Goal: Task Accomplishment & Management: Complete application form

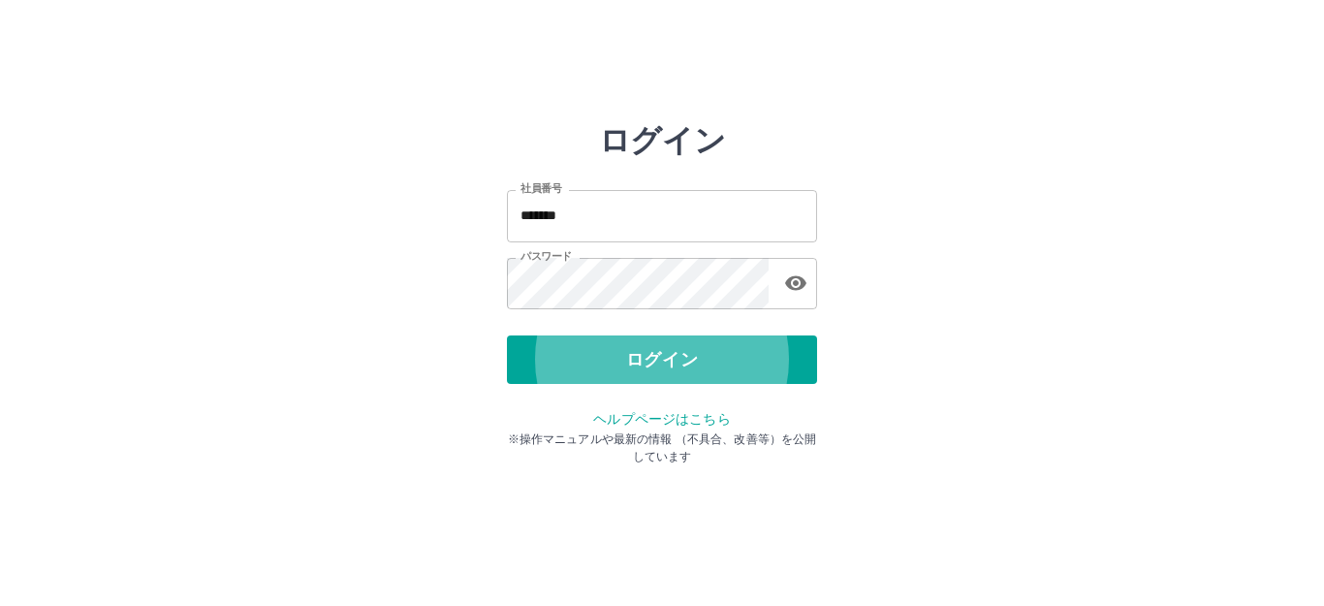
click at [507, 335] on button "ログイン" at bounding box center [662, 359] width 310 height 48
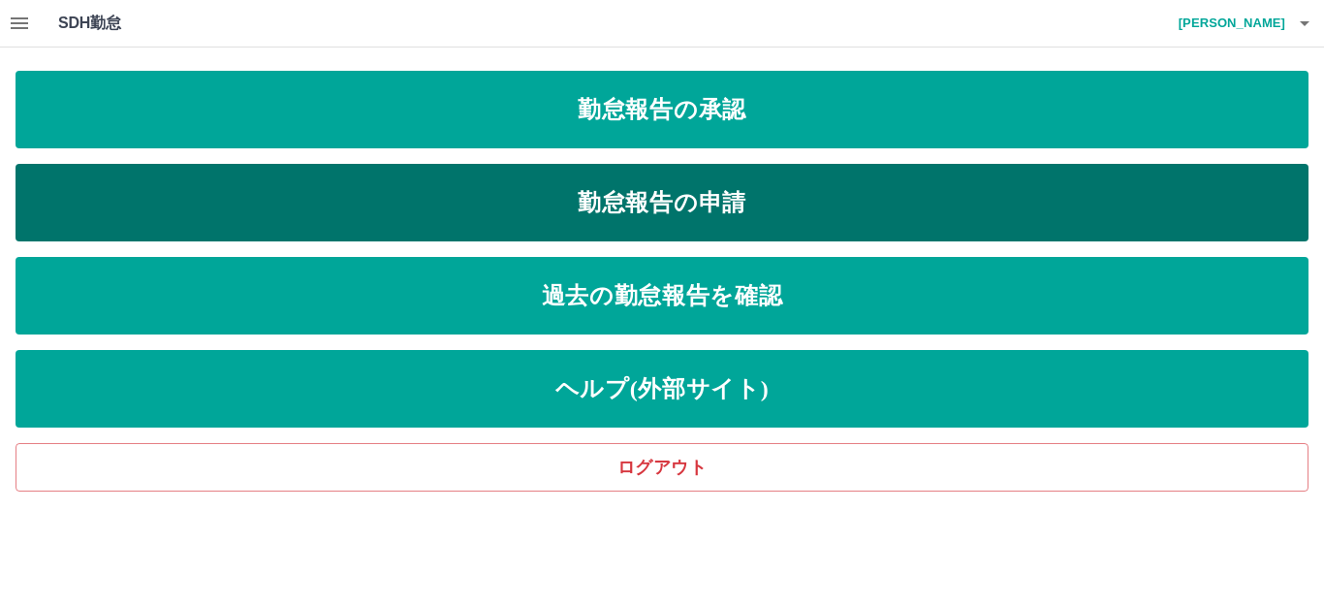
click at [565, 235] on link "勤怠報告の申請" at bounding box center [662, 203] width 1293 height 78
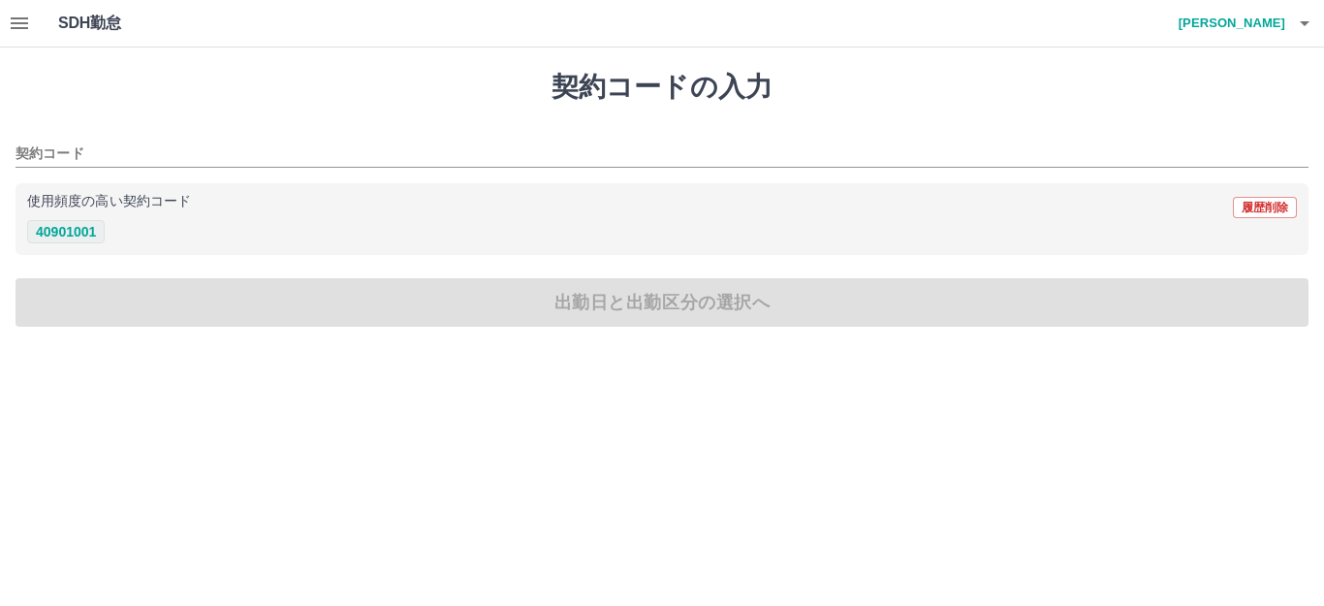
click at [96, 237] on button "40901001" at bounding box center [66, 231] width 78 height 23
type input "********"
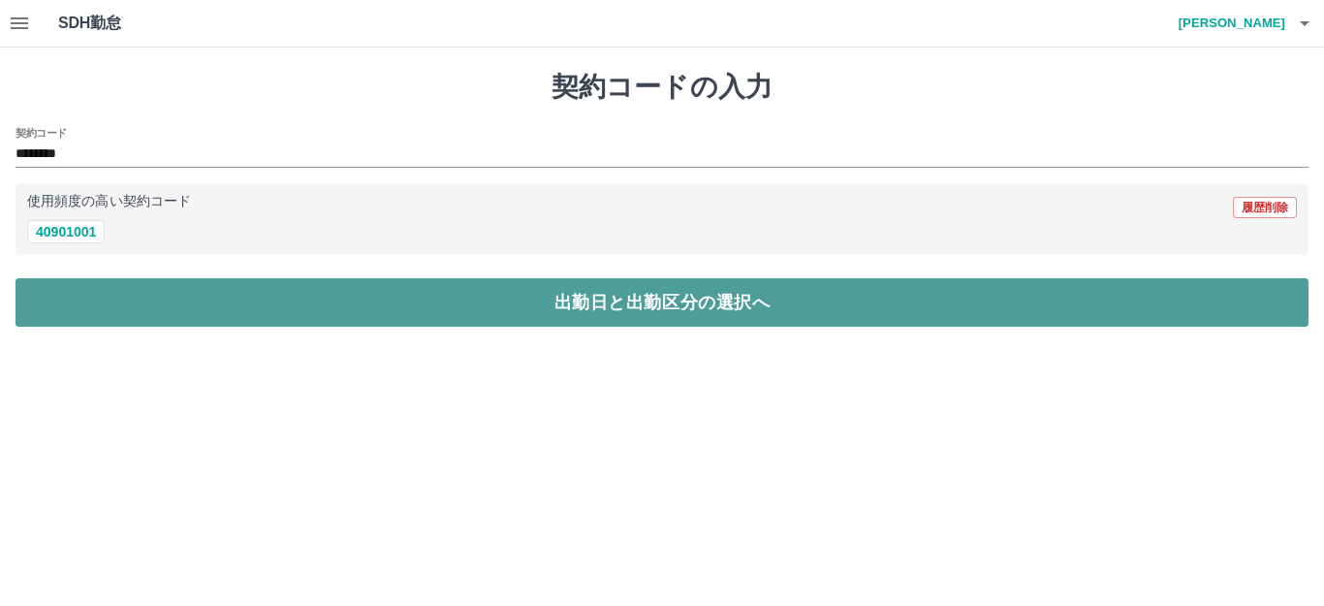
click at [148, 311] on button "出勤日と出勤区分の選択へ" at bounding box center [662, 302] width 1293 height 48
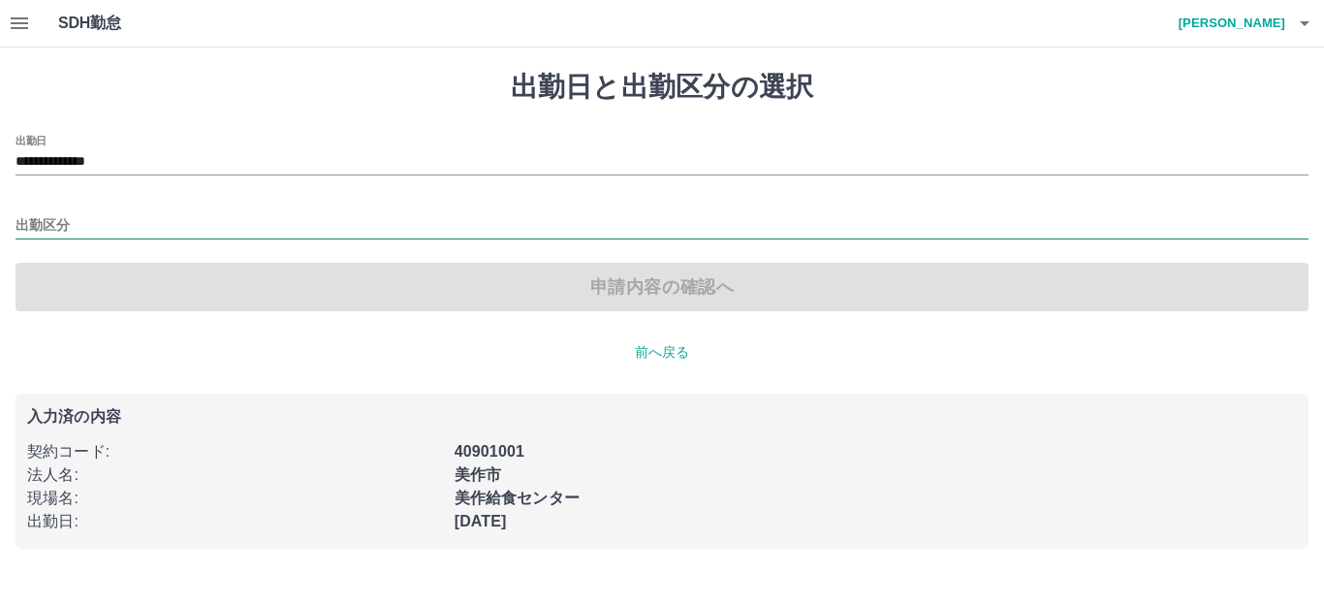
click at [81, 236] on input "出勤区分" at bounding box center [662, 226] width 1293 height 24
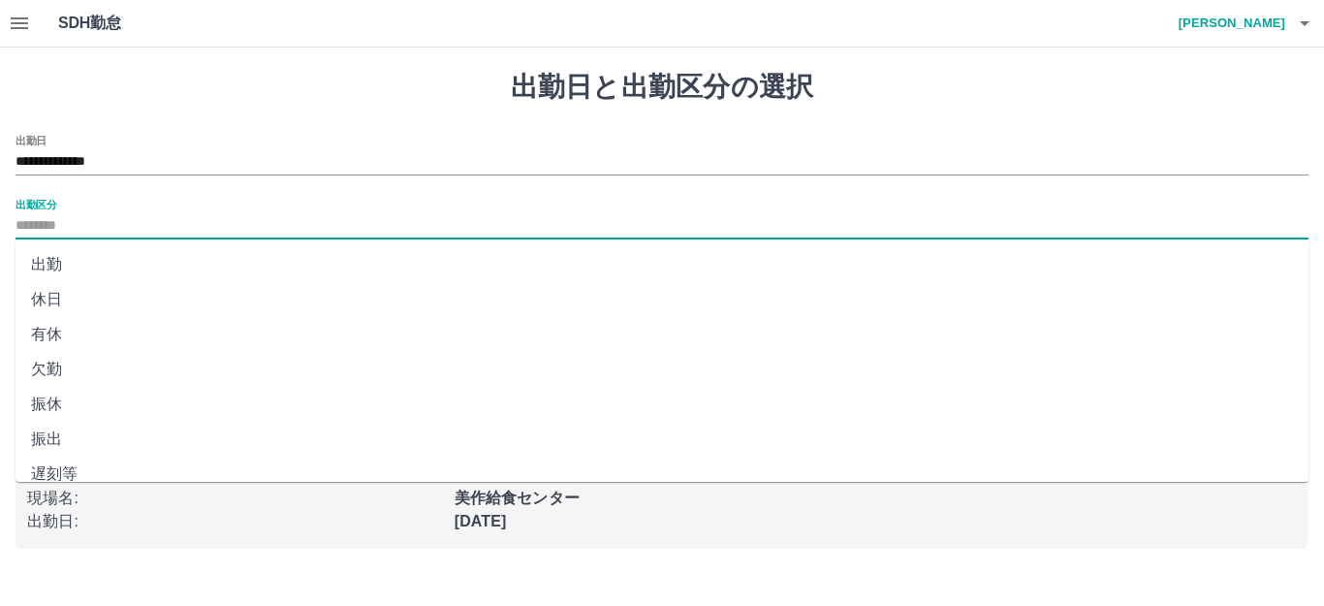
click at [75, 263] on li "出勤" at bounding box center [662, 264] width 1293 height 35
type input "**"
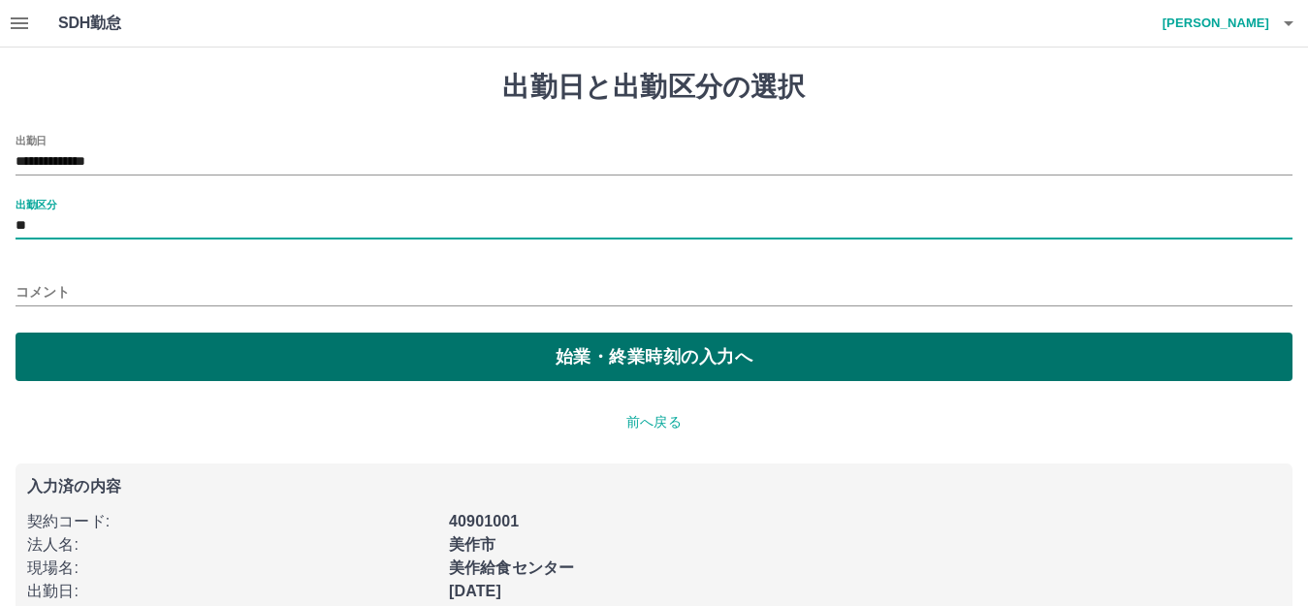
click at [142, 363] on button "始業・終業時刻の入力へ" at bounding box center [654, 356] width 1277 height 48
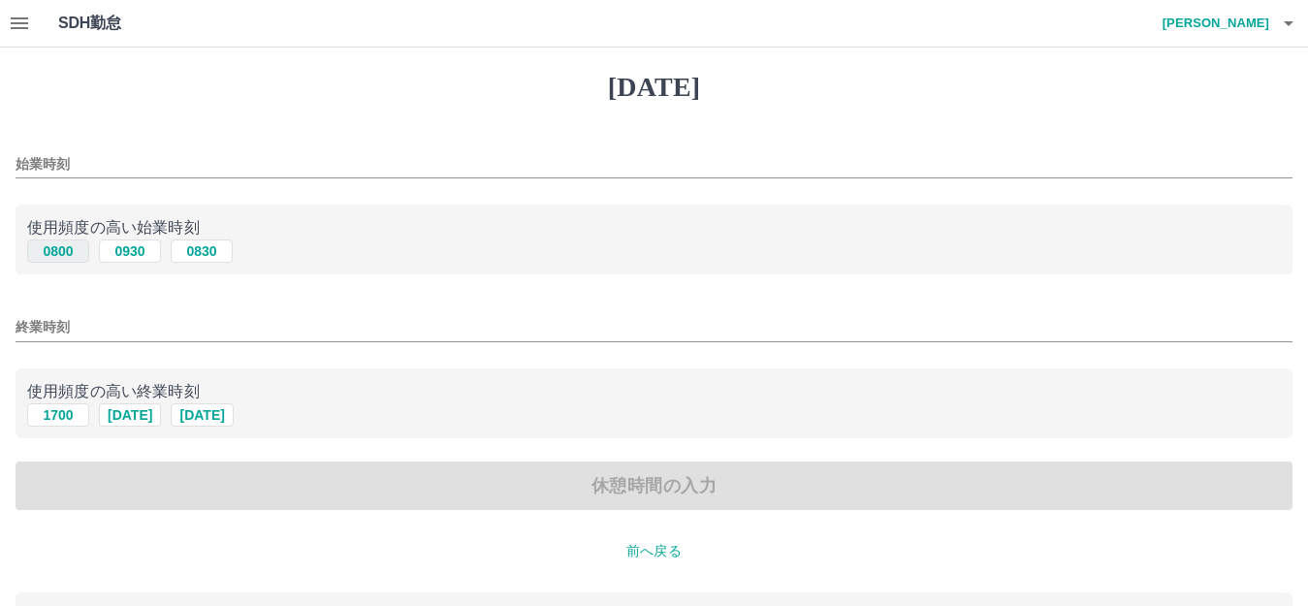
click at [40, 252] on button "0800" at bounding box center [58, 250] width 62 height 23
type input "****"
click at [73, 412] on button "1700" at bounding box center [58, 414] width 62 height 23
type input "****"
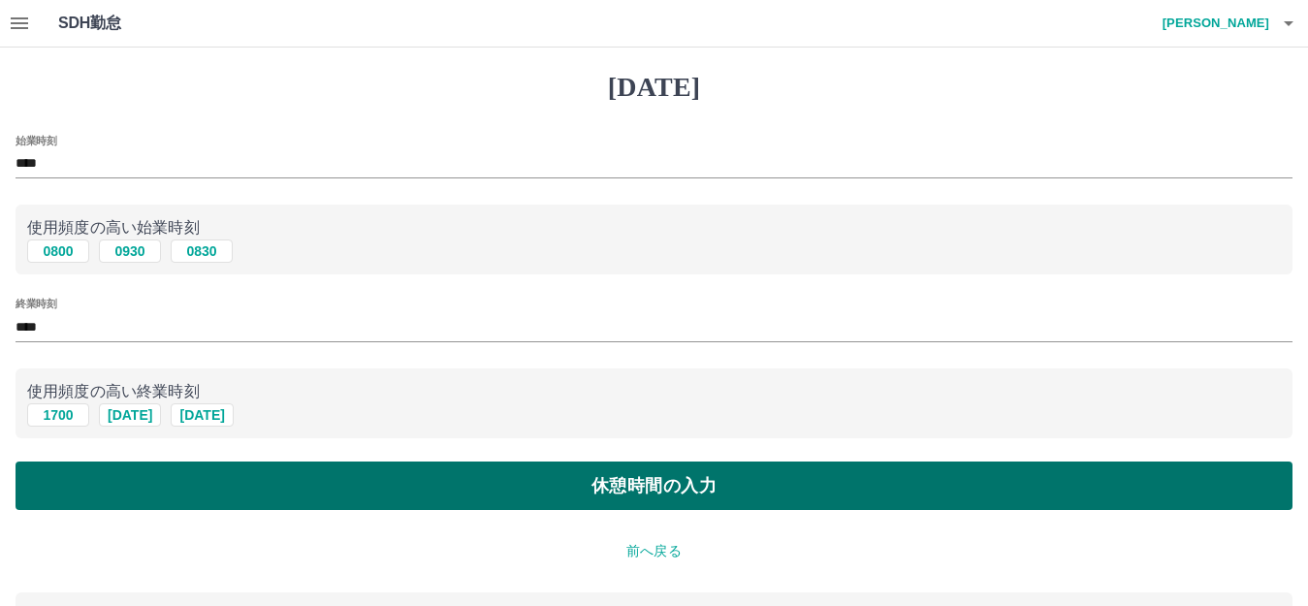
click at [205, 498] on button "休憩時間の入力" at bounding box center [654, 485] width 1277 height 48
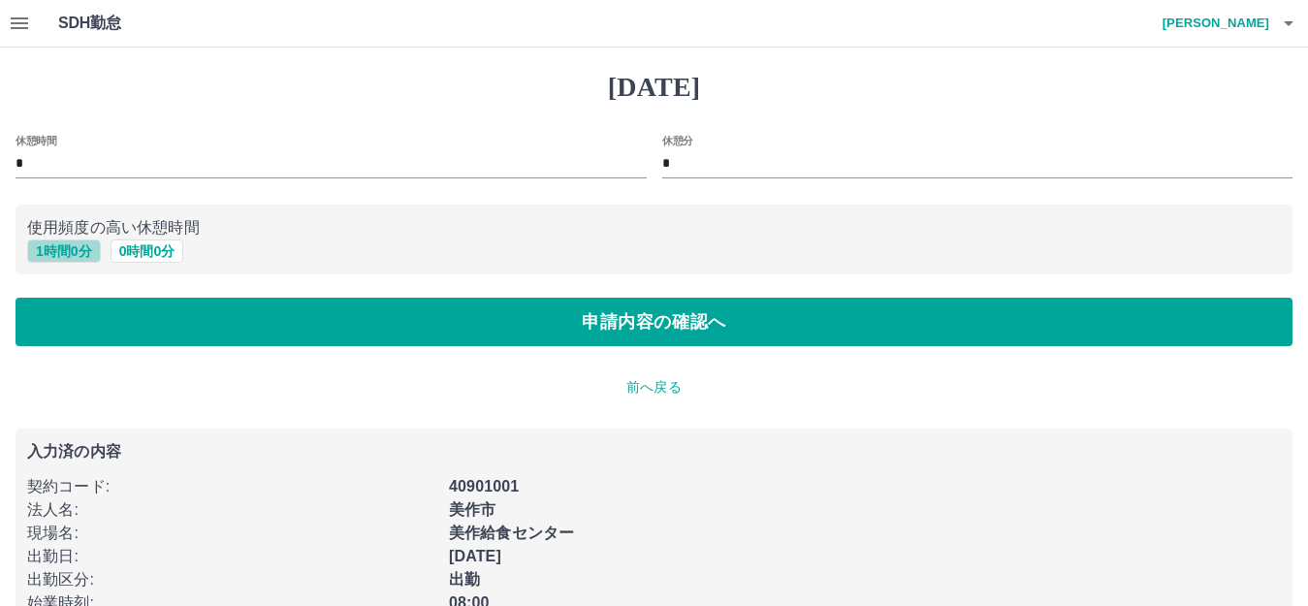
click at [74, 252] on button "1 時間 0 分" at bounding box center [64, 250] width 74 height 23
type input "*"
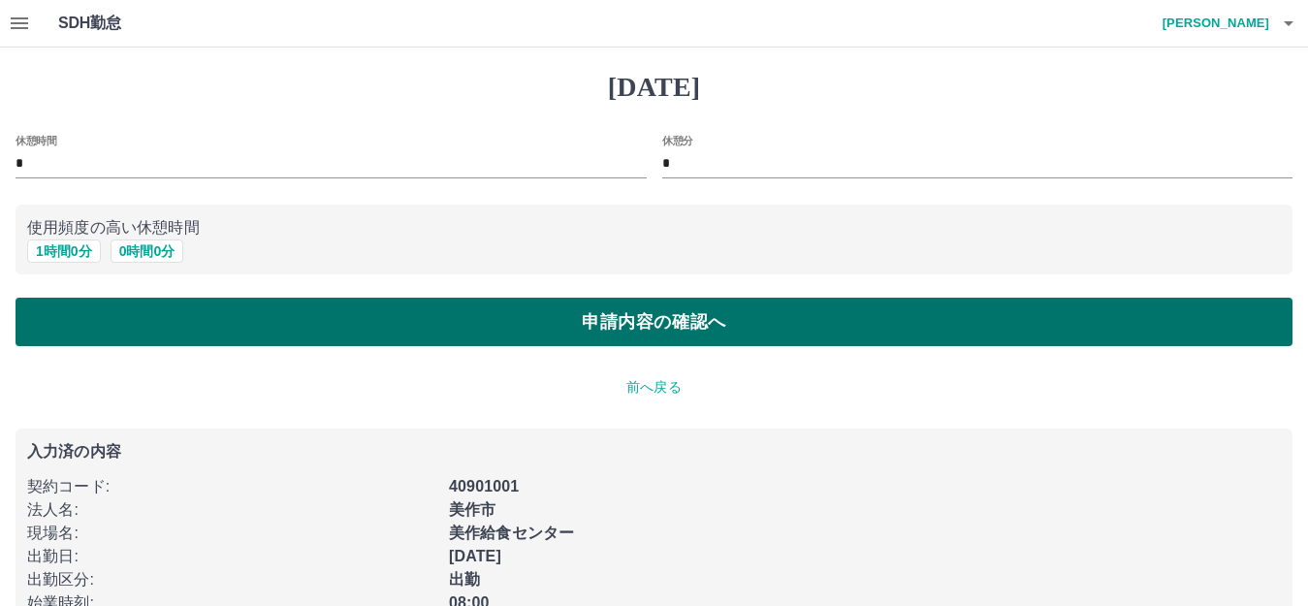
click at [117, 319] on button "申請内容の確認へ" at bounding box center [654, 322] width 1277 height 48
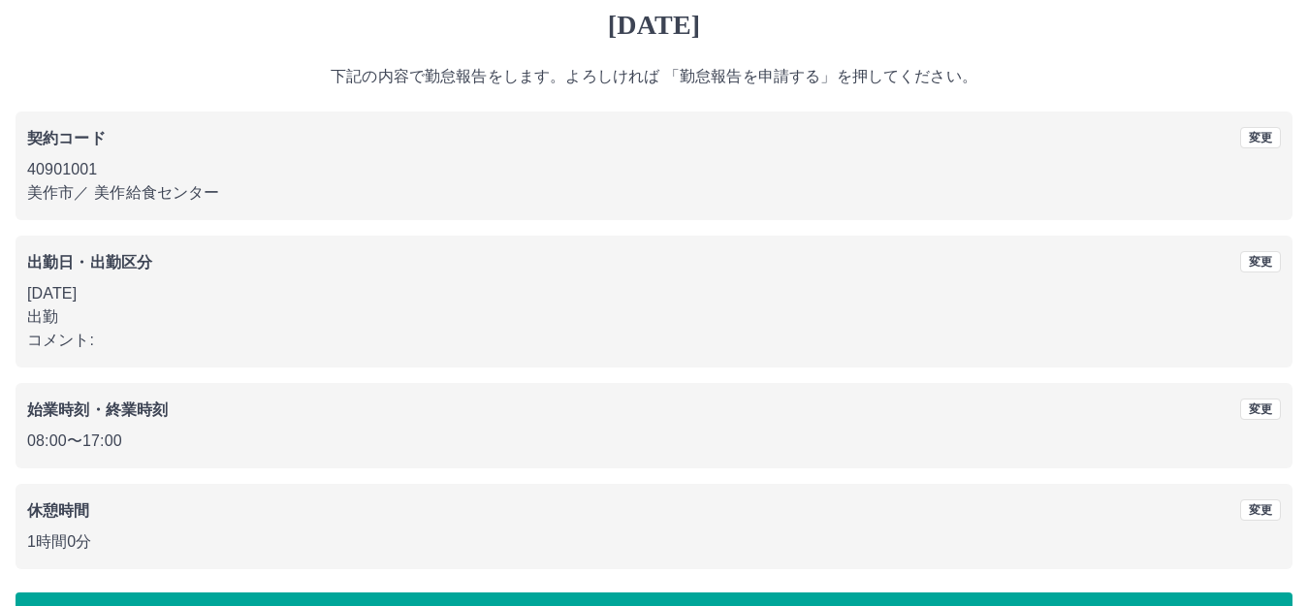
scroll to position [120, 0]
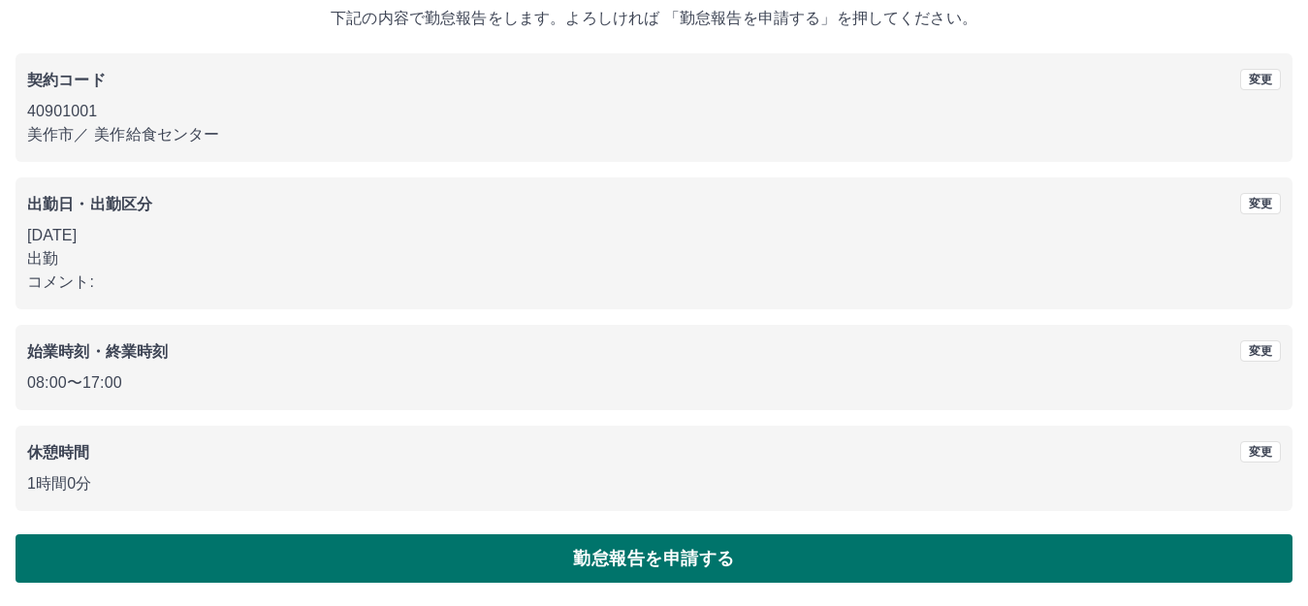
click at [665, 562] on button "勤怠報告を申請する" at bounding box center [654, 558] width 1277 height 48
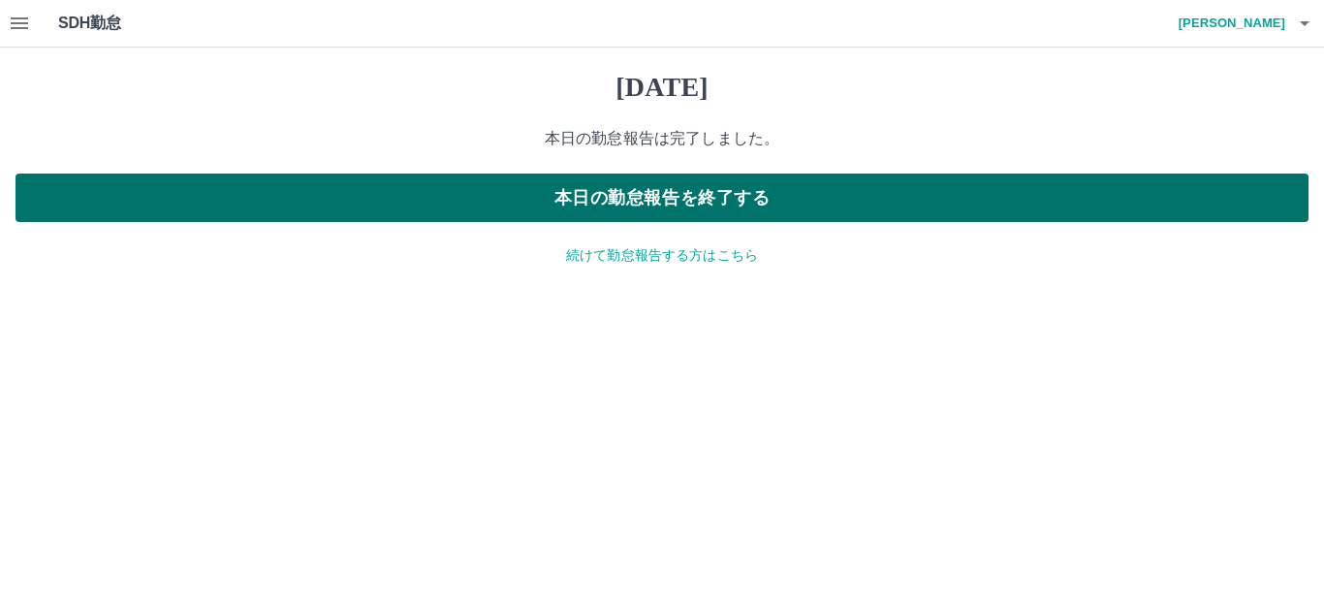
click at [627, 208] on button "本日の勤怠報告を終了する" at bounding box center [662, 198] width 1293 height 48
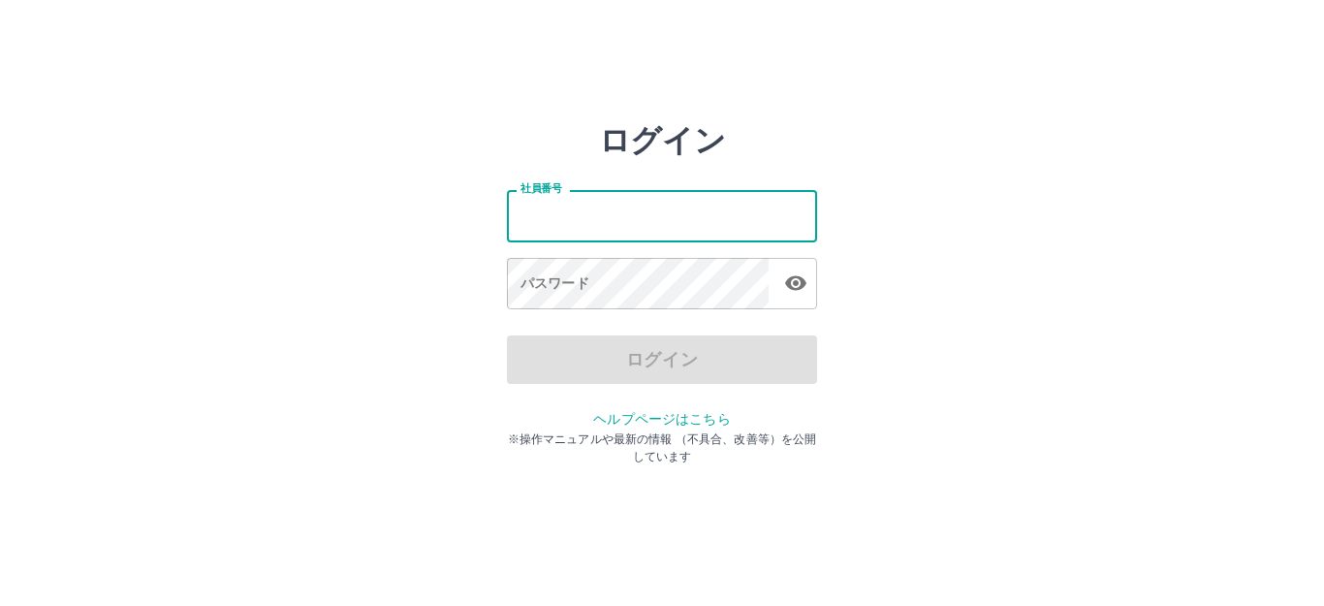
click at [634, 223] on input "社員番号" at bounding box center [662, 215] width 310 height 51
type input "*******"
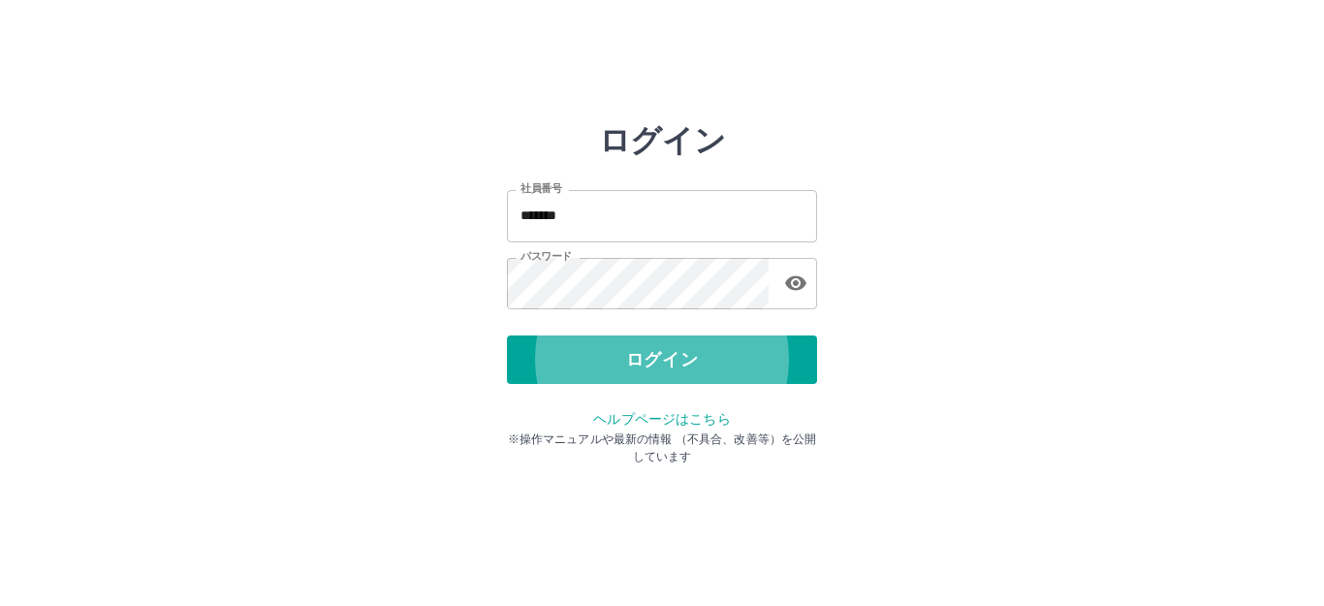
click at [507, 335] on button "ログイン" at bounding box center [662, 359] width 310 height 48
click at [786, 277] on icon "button" at bounding box center [795, 282] width 23 height 23
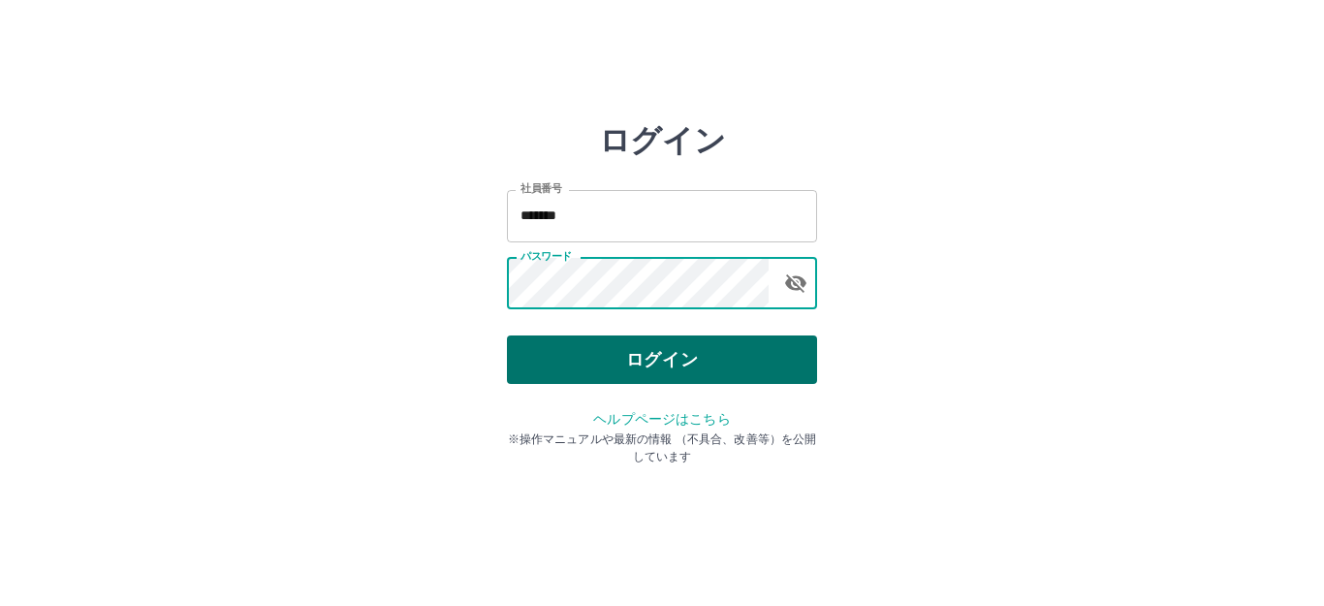
click at [606, 350] on button "ログイン" at bounding box center [662, 359] width 310 height 48
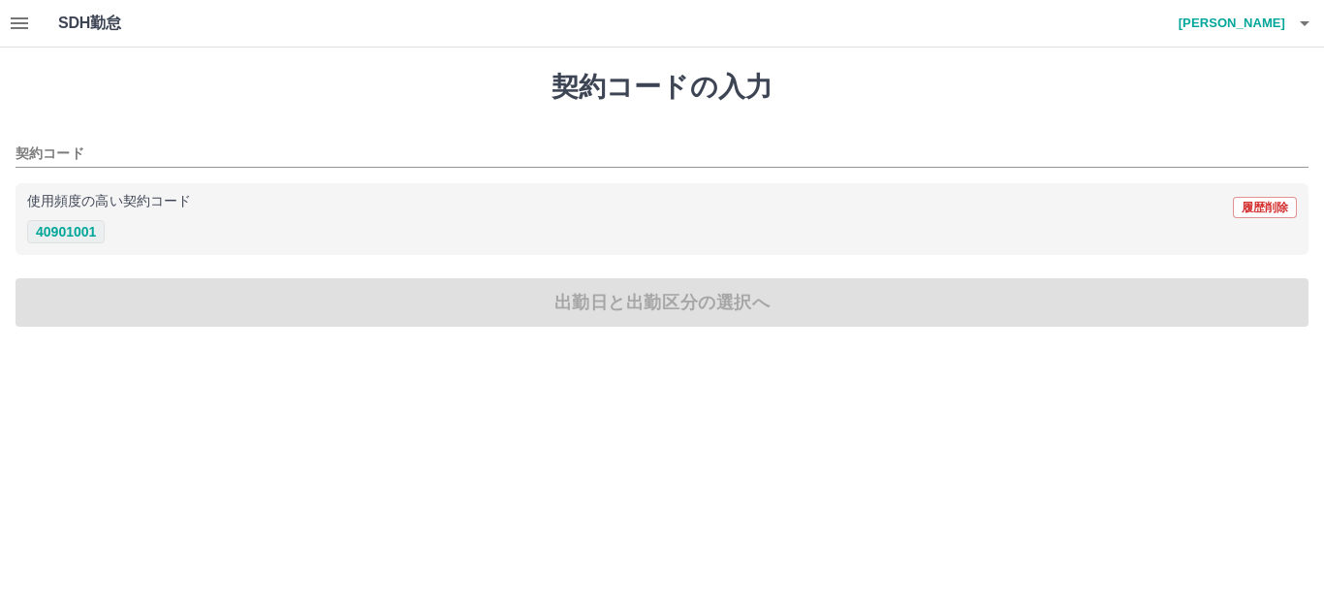
click at [69, 230] on button "40901001" at bounding box center [66, 231] width 78 height 23
type input "********"
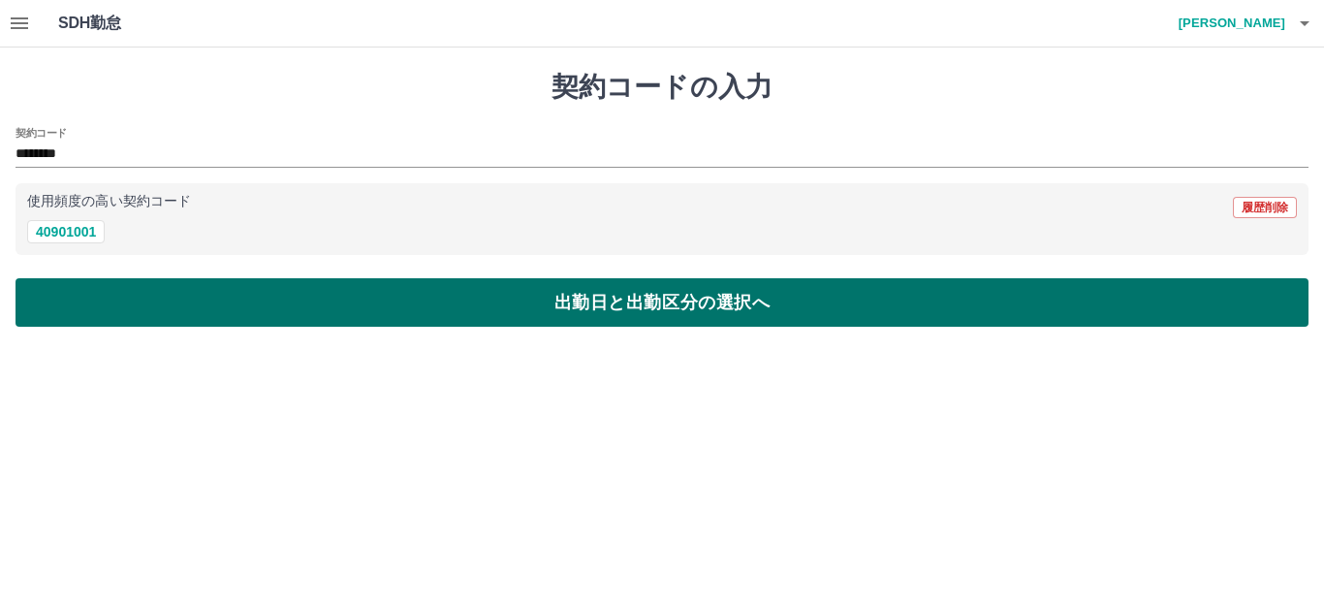
click at [202, 308] on button "出勤日と出勤区分の選択へ" at bounding box center [662, 302] width 1293 height 48
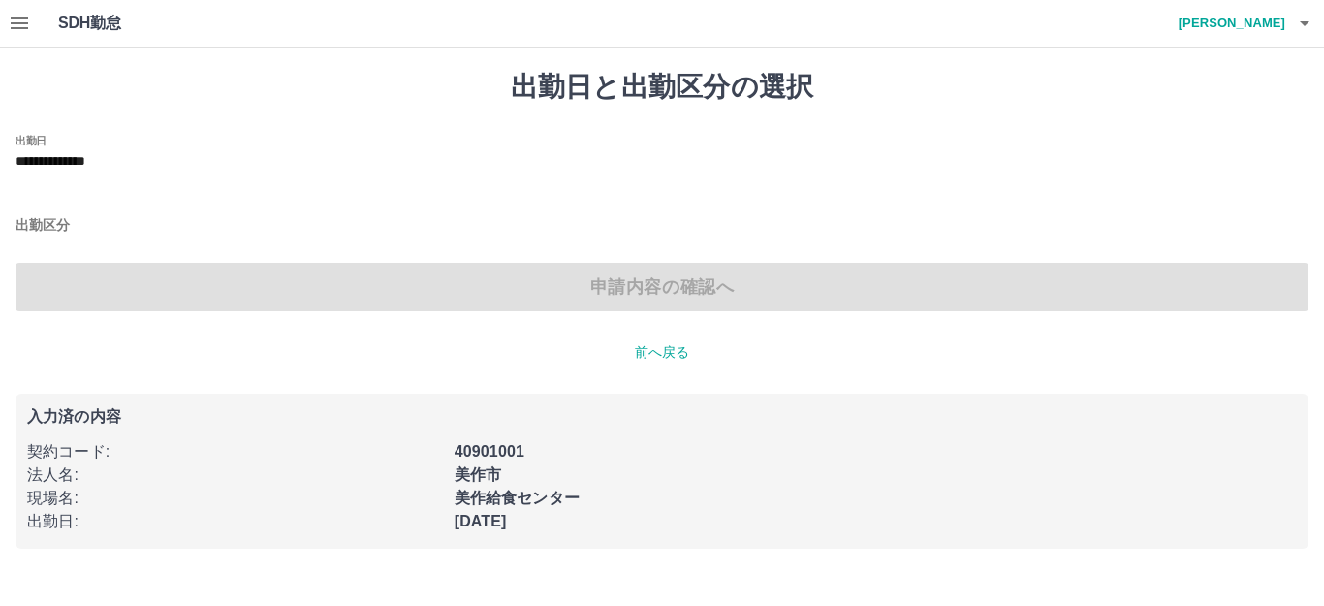
drag, startPoint x: 86, startPoint y: 214, endPoint x: 101, endPoint y: 223, distance: 17.0
click at [86, 215] on input "出勤区分" at bounding box center [662, 226] width 1293 height 24
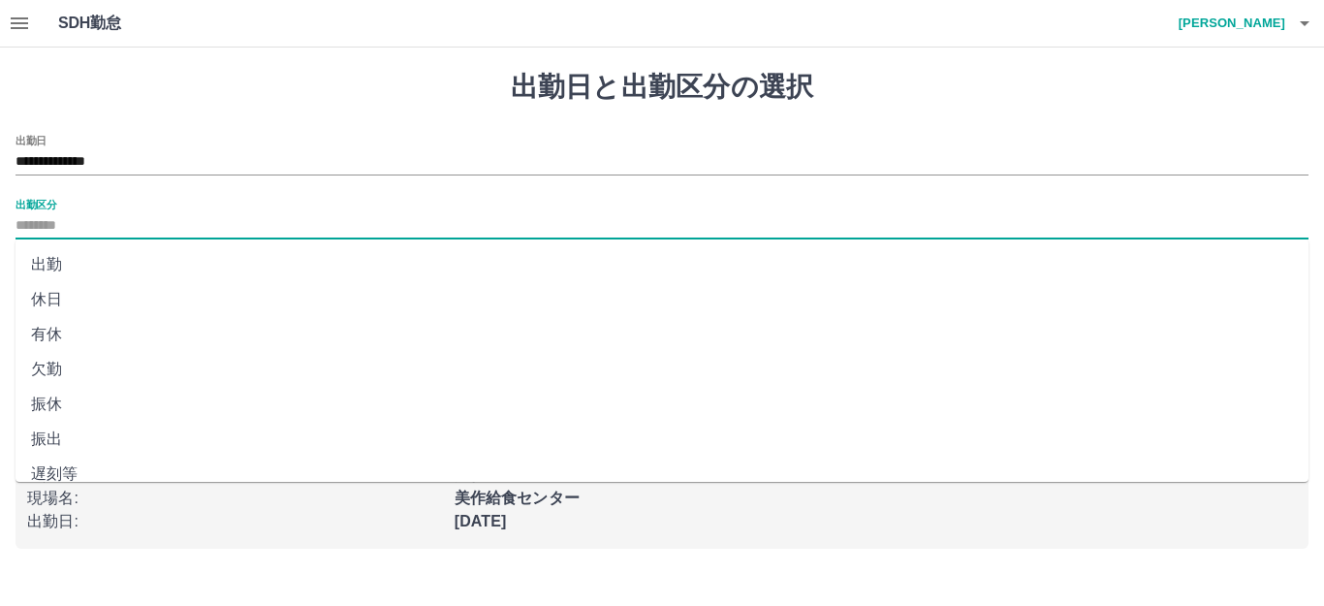
click at [79, 373] on li "欠勤" at bounding box center [662, 369] width 1293 height 35
type input "**"
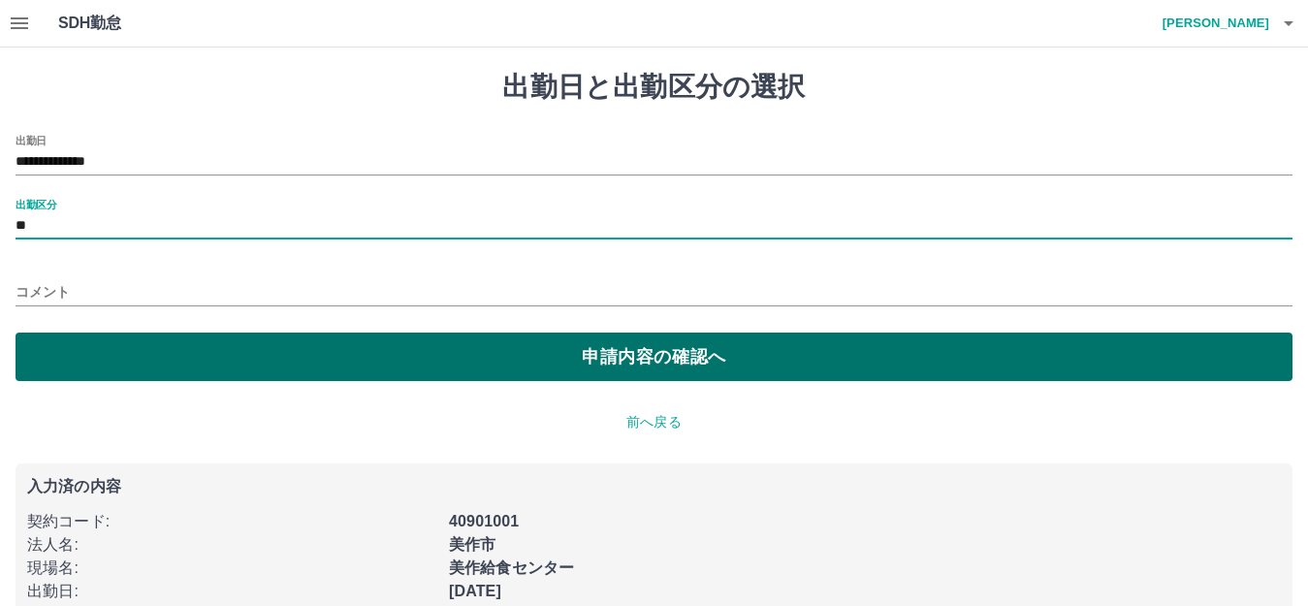
click at [431, 375] on button "申請内容の確認へ" at bounding box center [654, 356] width 1277 height 48
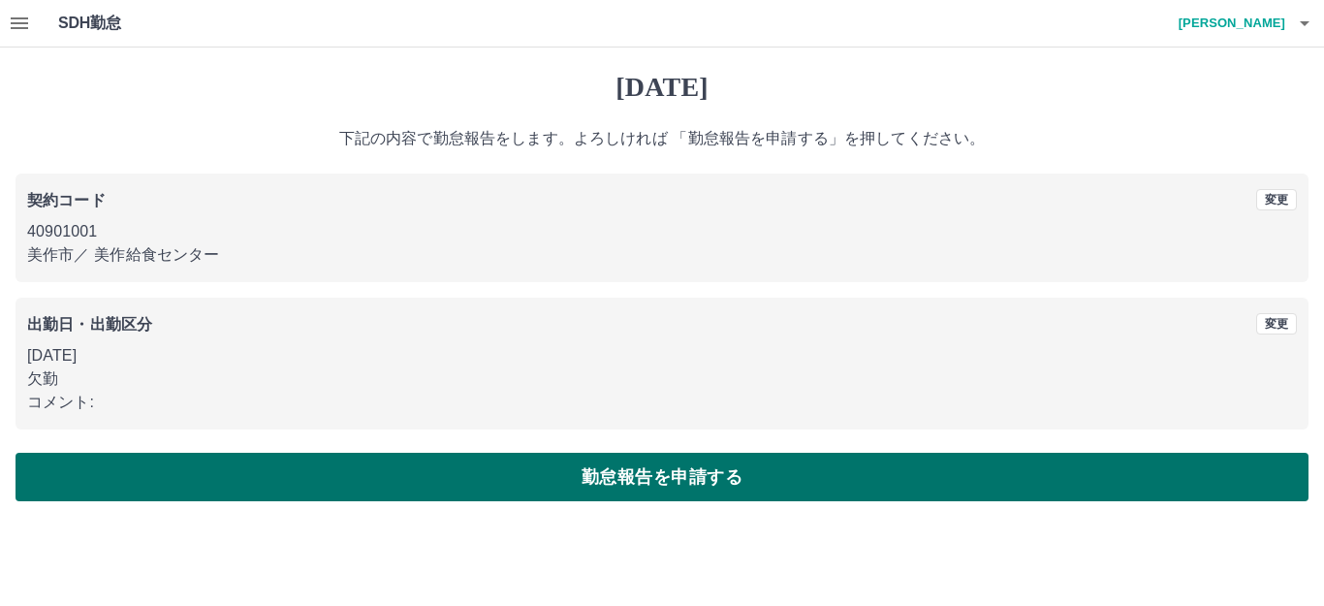
click at [745, 466] on button "勤怠報告を申請する" at bounding box center [662, 477] width 1293 height 48
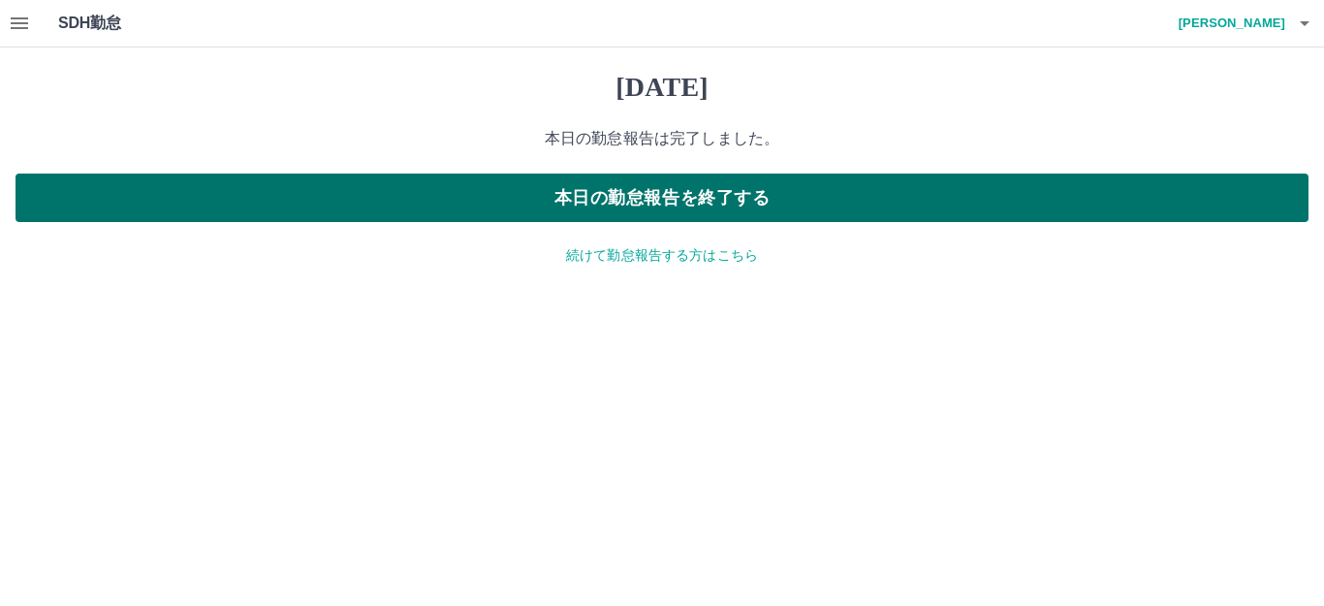
click at [650, 199] on button "本日の勤怠報告を終了する" at bounding box center [662, 198] width 1293 height 48
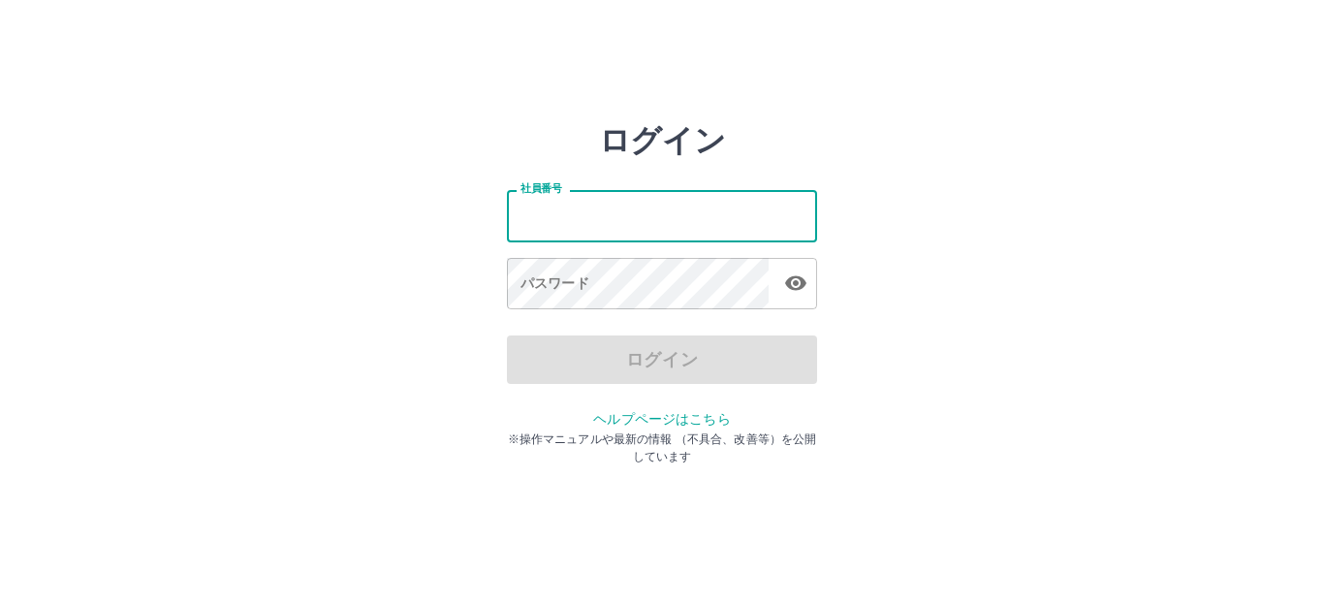
click at [627, 215] on input "社員番号" at bounding box center [662, 215] width 310 height 51
type input "*******"
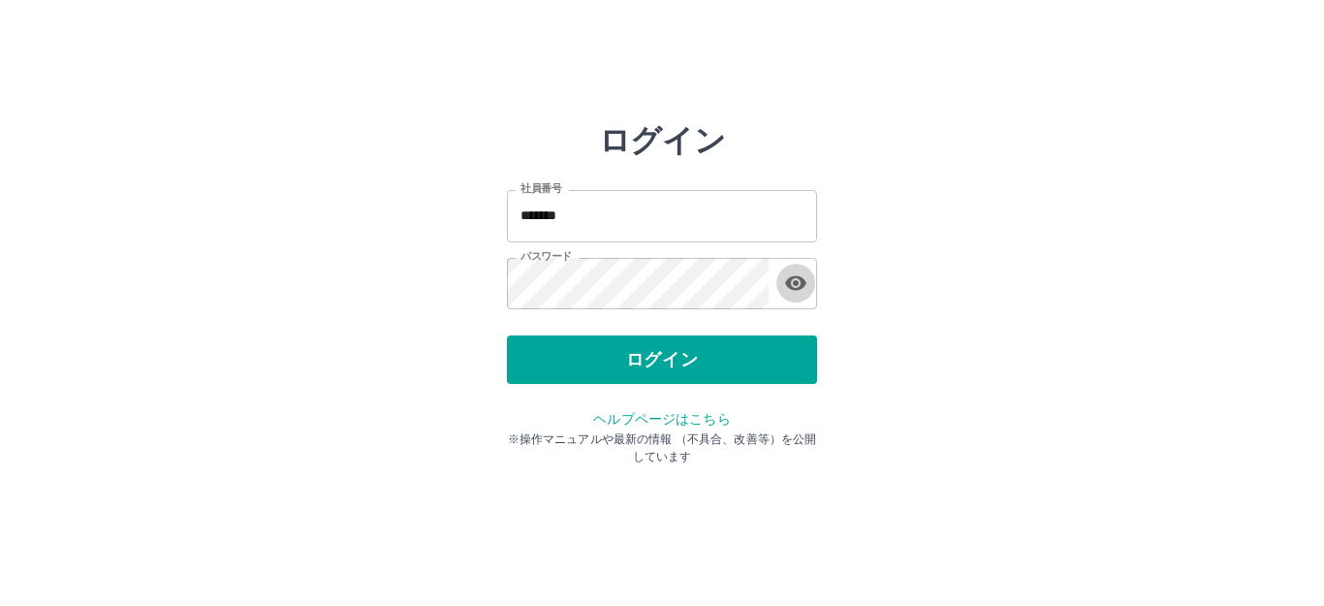
click at [507, 335] on button "ログイン" at bounding box center [662, 359] width 310 height 48
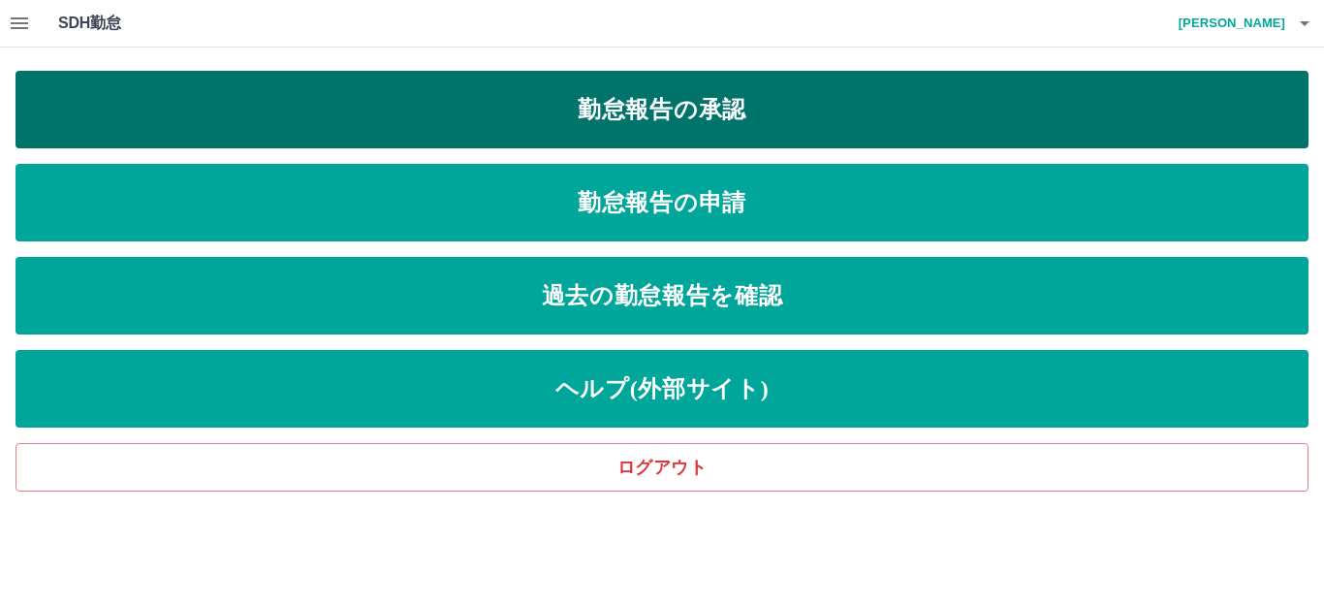
click at [469, 103] on link "勤怠報告の承認" at bounding box center [662, 110] width 1293 height 78
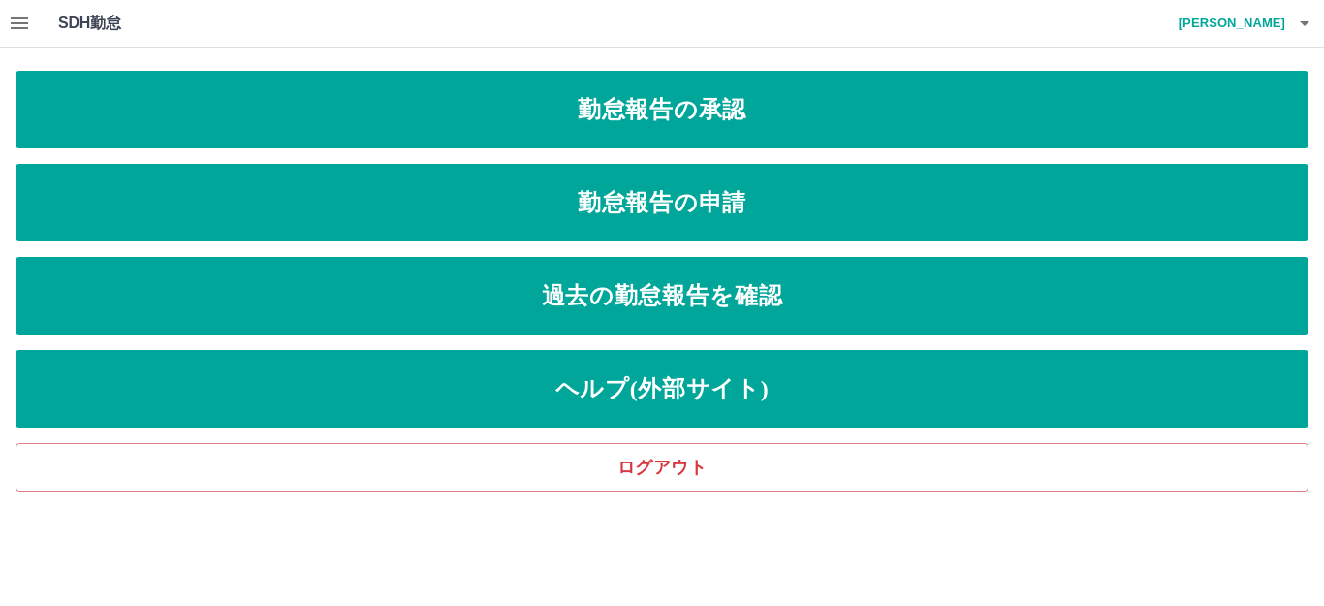
click at [1299, 7] on button "button" at bounding box center [1304, 23] width 39 height 47
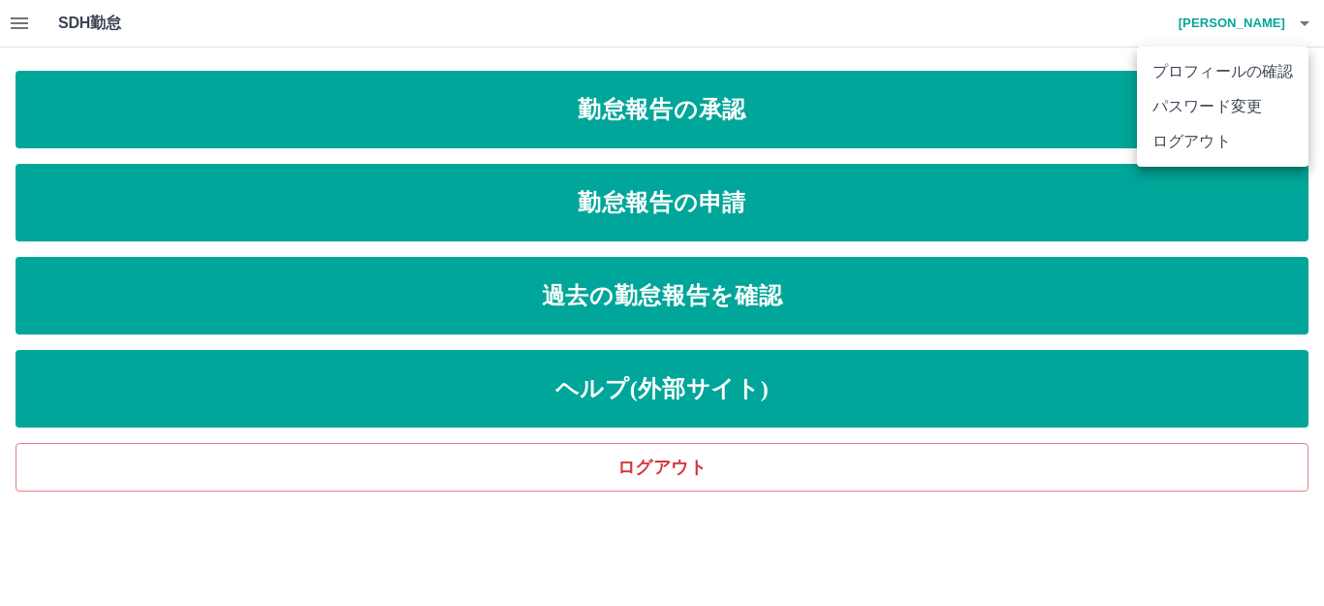
click at [1230, 134] on li "ログアウト" at bounding box center [1223, 141] width 172 height 35
